Goal: Find specific page/section: Find specific page/section

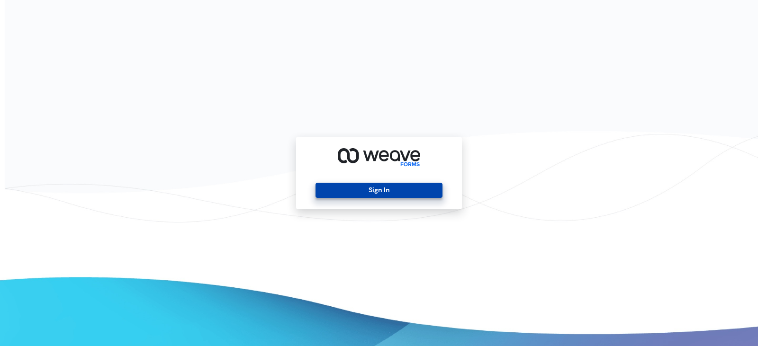
click at [354, 196] on button "Sign In" at bounding box center [378, 190] width 126 height 15
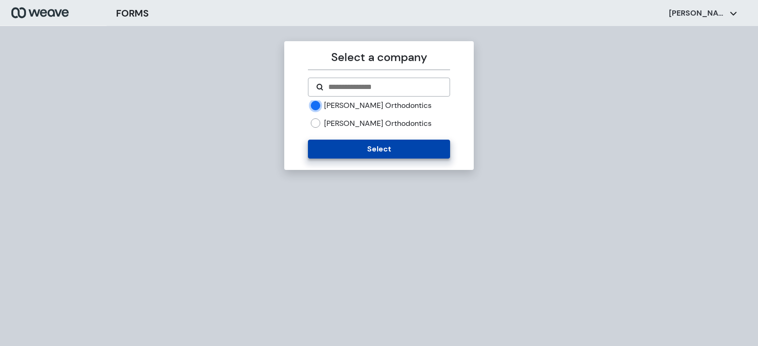
click at [365, 148] on button "Select" at bounding box center [379, 149] width 142 height 19
